Goal: Task Accomplishment & Management: Manage account settings

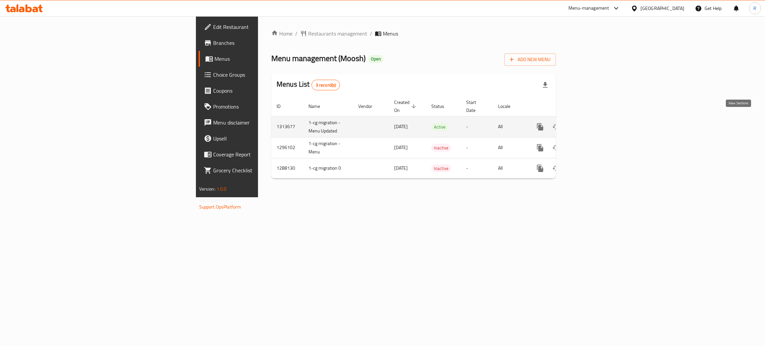
click at [596, 121] on link "enhanced table" at bounding box center [588, 127] width 16 height 16
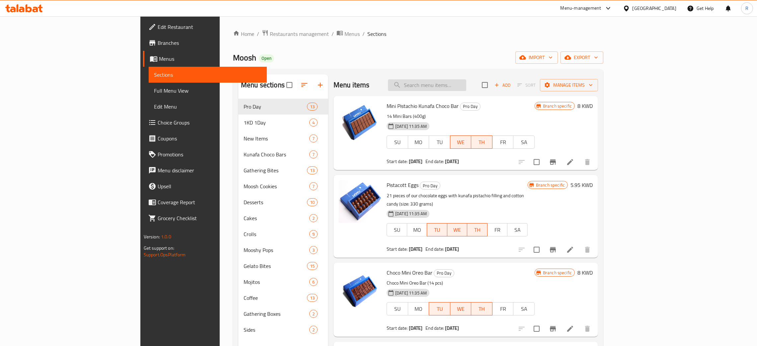
click at [466, 87] on input "search" at bounding box center [427, 85] width 78 height 12
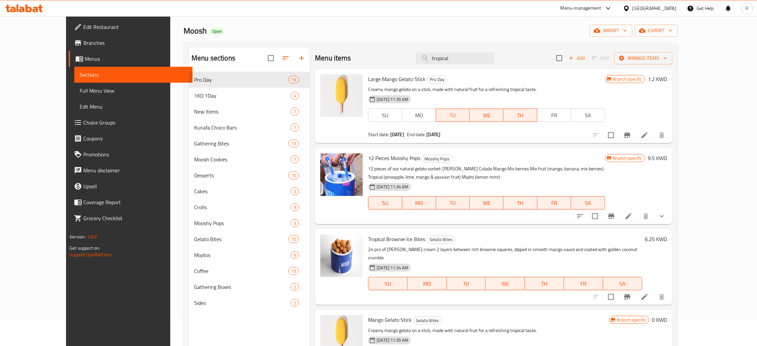
scroll to position [50, 0]
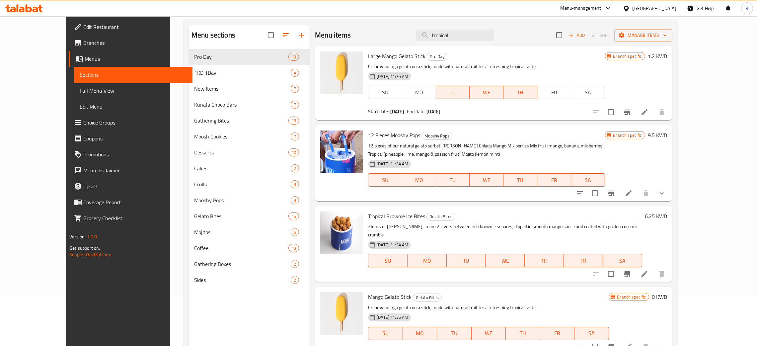
type input "tropical"
click at [385, 220] on span "Tropical Brownie Ice Bites" at bounding box center [396, 216] width 57 height 10
copy h6 "Tropical Brownie Ice Bites"
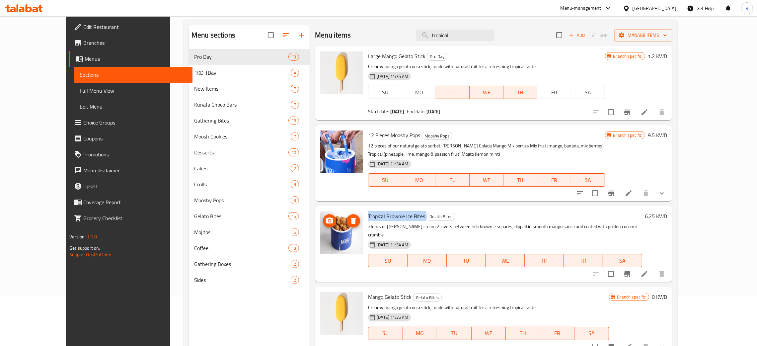
click at [324, 234] on img at bounding box center [341, 232] width 42 height 42
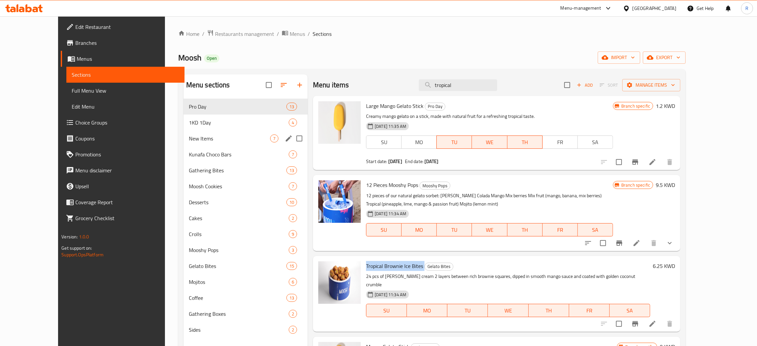
click at [189, 140] on span "New Items" at bounding box center [229, 138] width 81 height 8
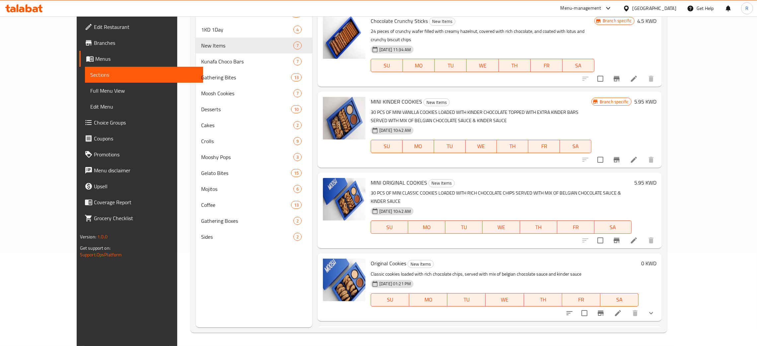
scroll to position [86, 0]
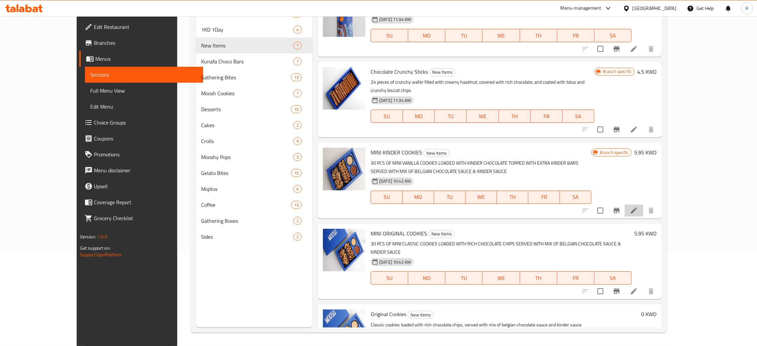
click at [643, 204] on li at bounding box center [634, 210] width 19 height 12
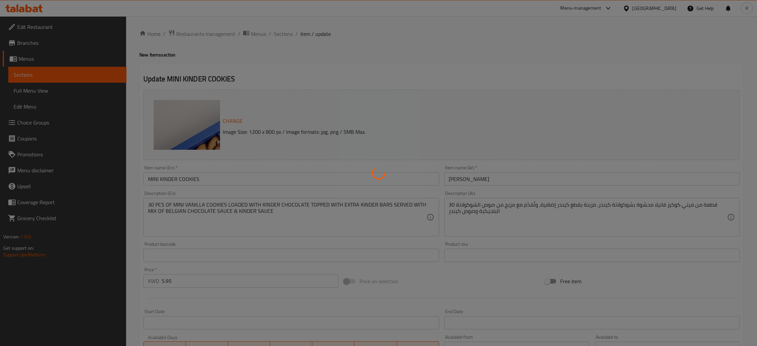
click at [216, 177] on div at bounding box center [378, 173] width 757 height 346
click at [303, 47] on div at bounding box center [378, 173] width 757 height 346
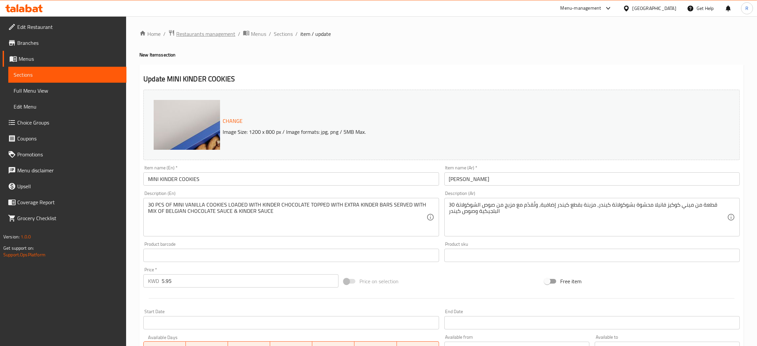
click at [197, 38] on span "Restaurants management" at bounding box center [205, 34] width 59 height 8
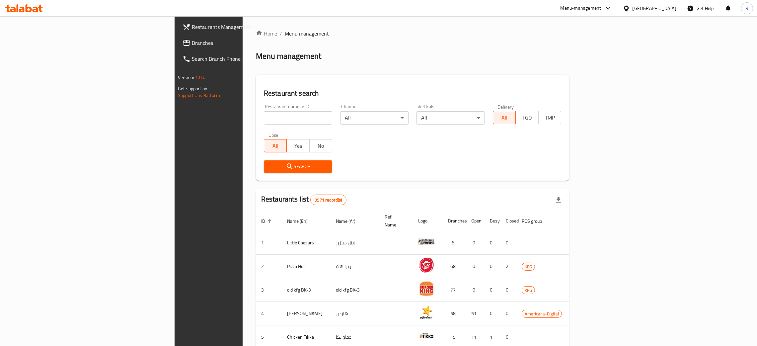
click at [207, 110] on div at bounding box center [378, 173] width 757 height 346
click at [264, 116] on input "search" at bounding box center [298, 117] width 68 height 13
type input "brunette"
click button "Search" at bounding box center [298, 166] width 68 height 12
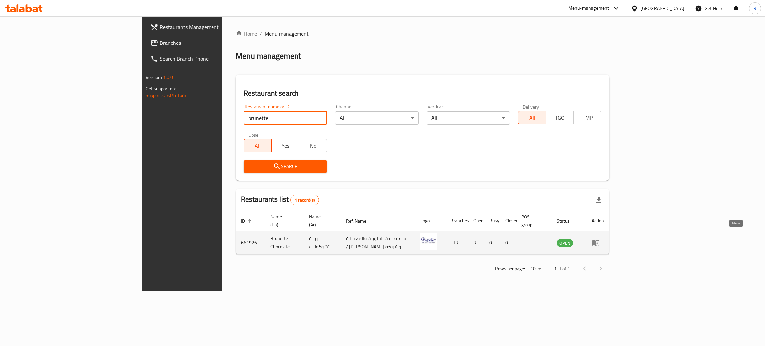
click at [604, 239] on link "enhanced table" at bounding box center [598, 243] width 12 height 8
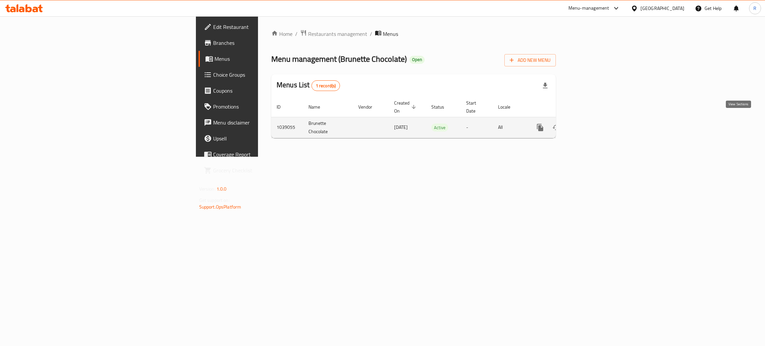
click at [596, 119] on link "enhanced table" at bounding box center [588, 127] width 16 height 16
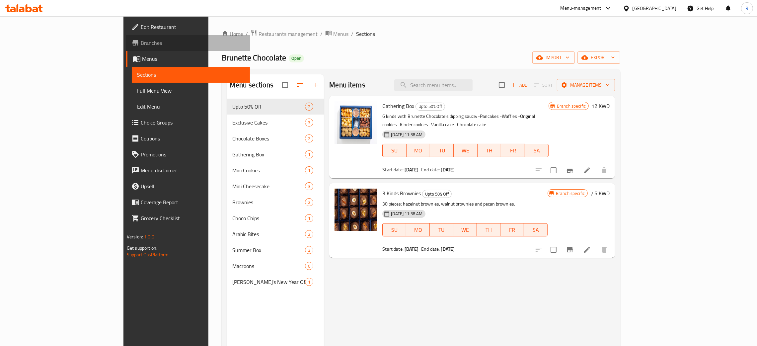
click at [141, 42] on span "Branches" at bounding box center [193, 43] width 104 height 8
